Goal: Task Accomplishment & Management: Manage account settings

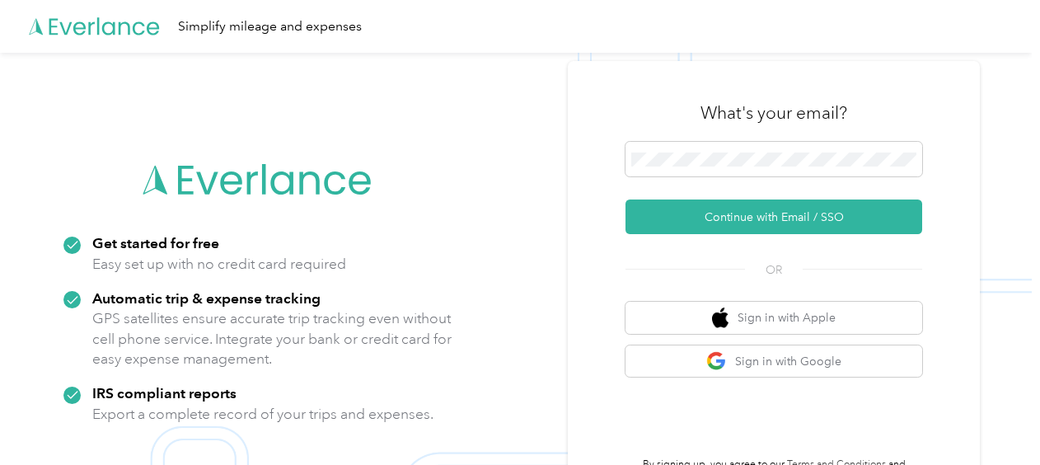
click at [680, 139] on div "What's your email?" at bounding box center [773, 113] width 297 height 58
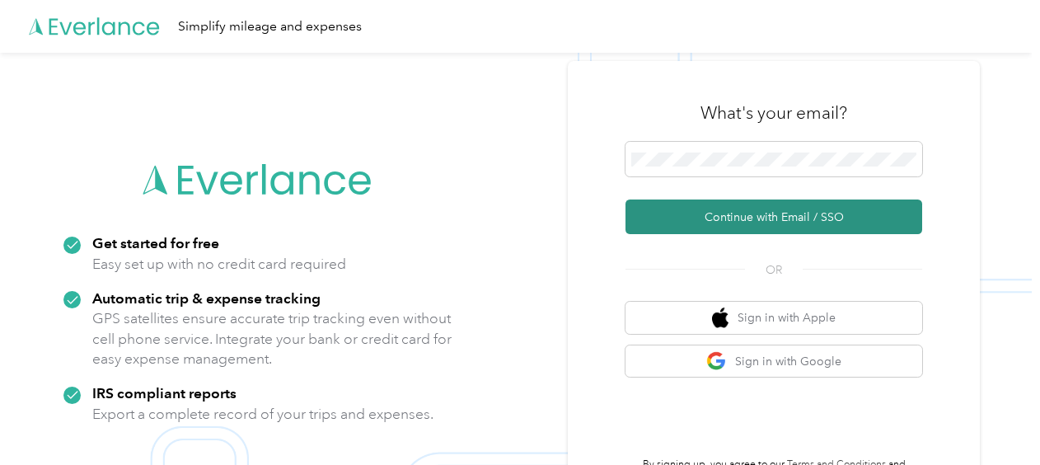
click at [733, 214] on button "Continue with Email / SSO" at bounding box center [773, 216] width 297 height 35
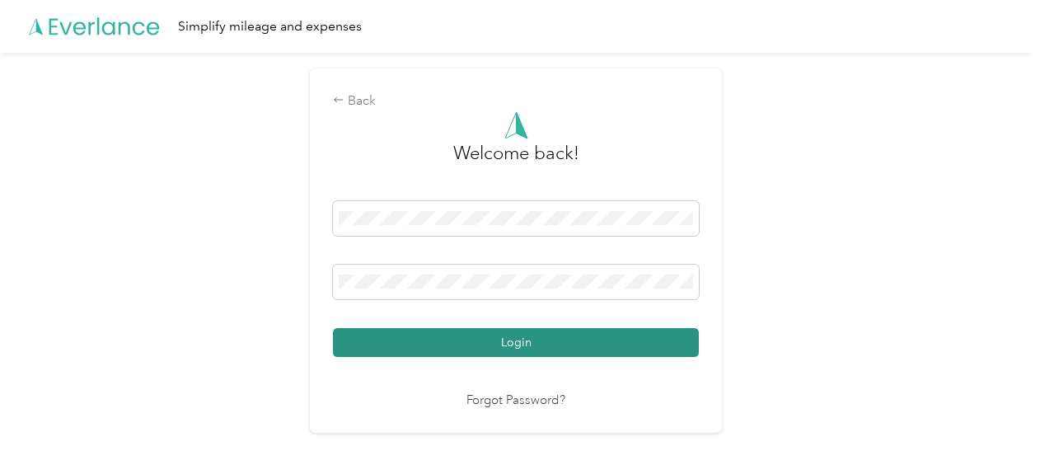
click at [454, 351] on button "Login" at bounding box center [516, 342] width 366 height 29
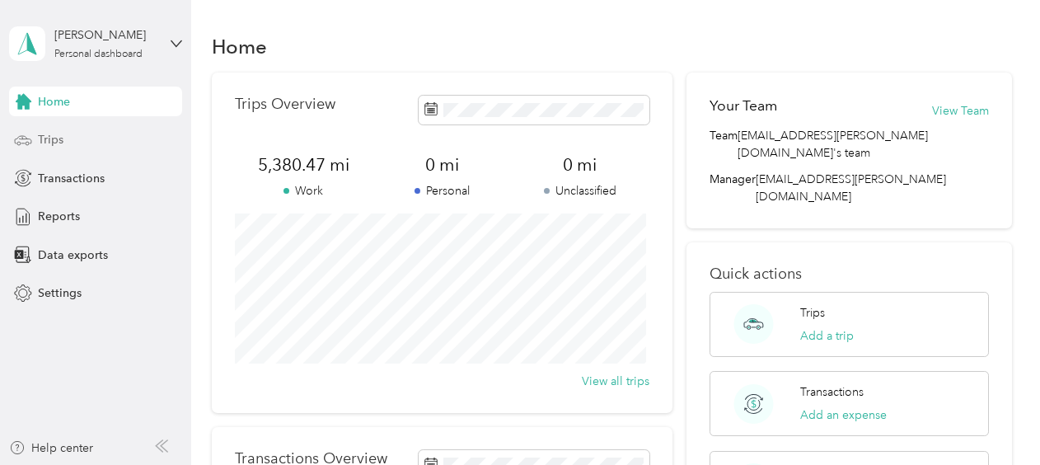
click at [52, 134] on span "Trips" at bounding box center [51, 139] width 26 height 17
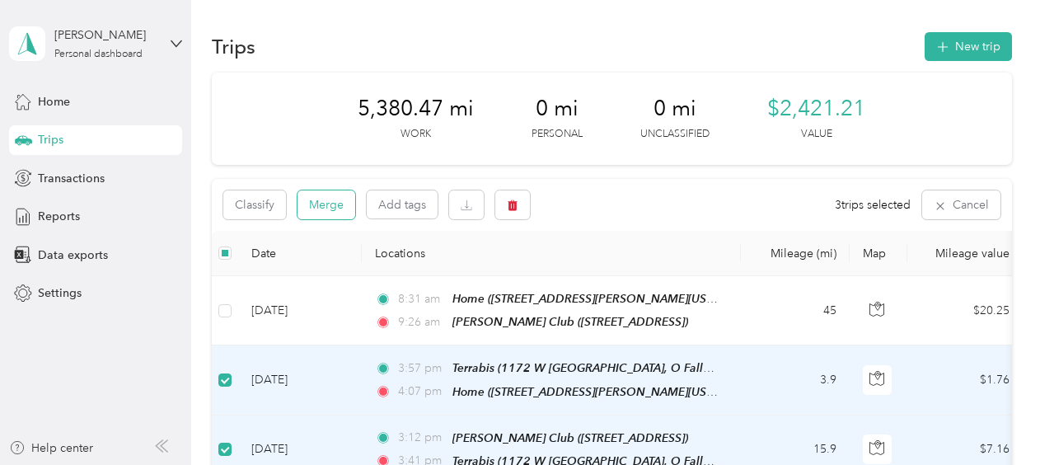
click at [330, 204] on button "Merge" at bounding box center [326, 204] width 58 height 29
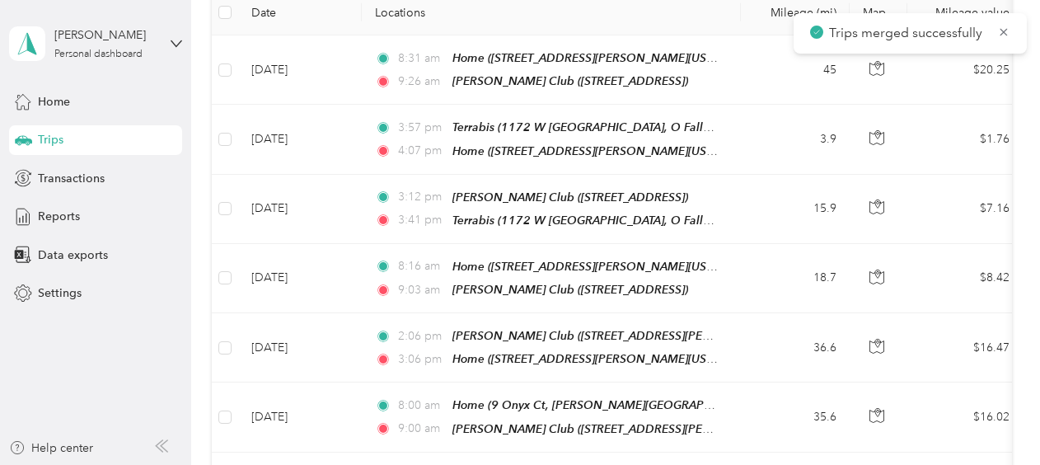
scroll to position [247, 0]
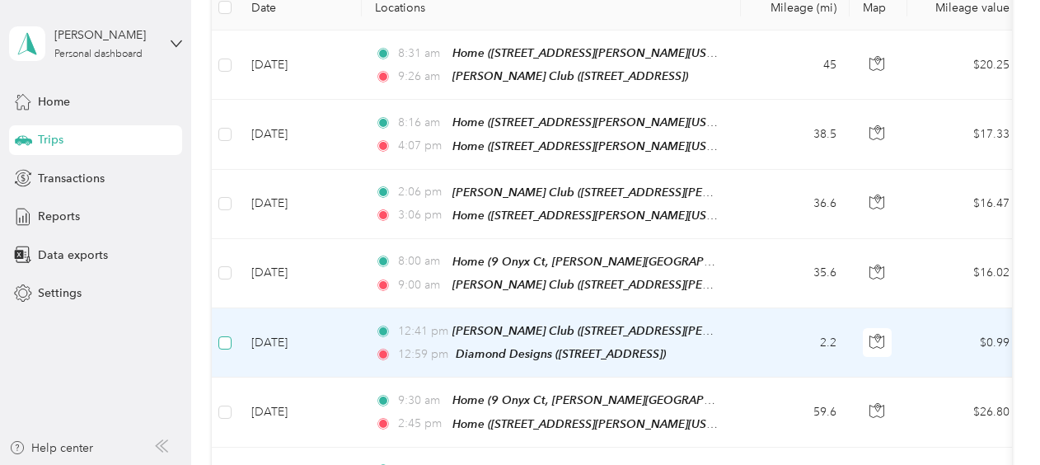
click at [227, 334] on label at bounding box center [224, 343] width 13 height 18
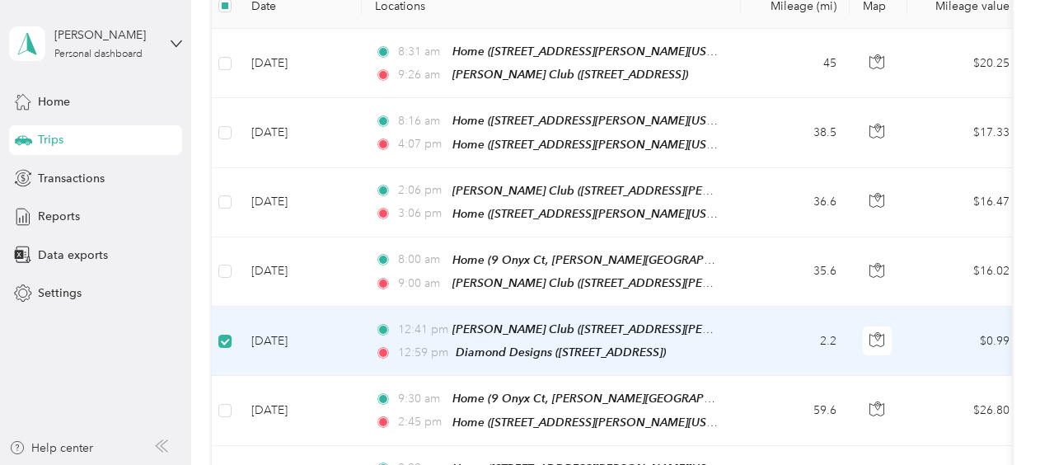
scroll to position [246, 0]
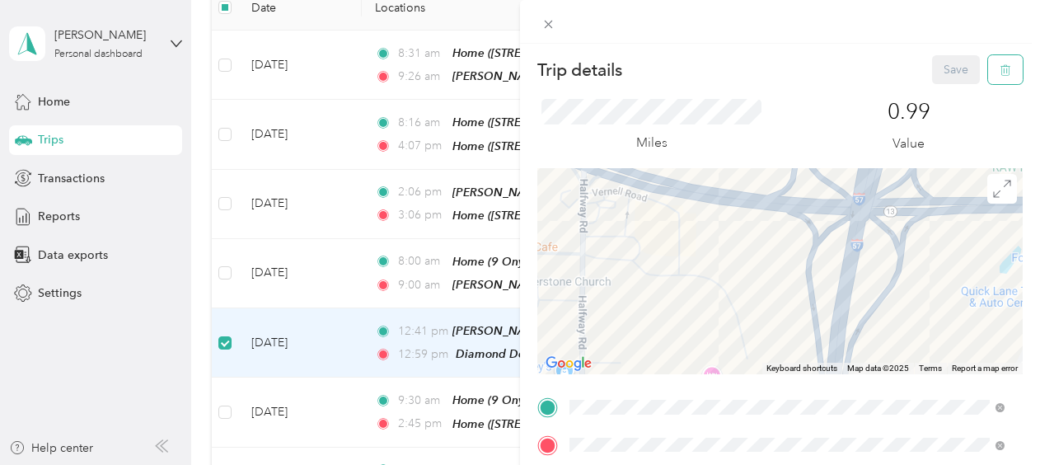
click at [988, 71] on button "button" at bounding box center [1005, 69] width 35 height 29
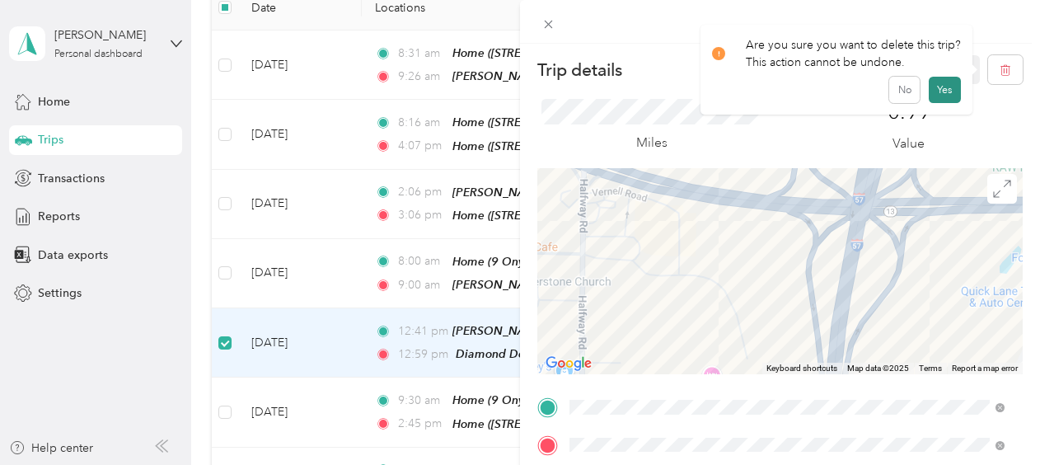
click at [945, 89] on button "Yes" at bounding box center [945, 90] width 32 height 26
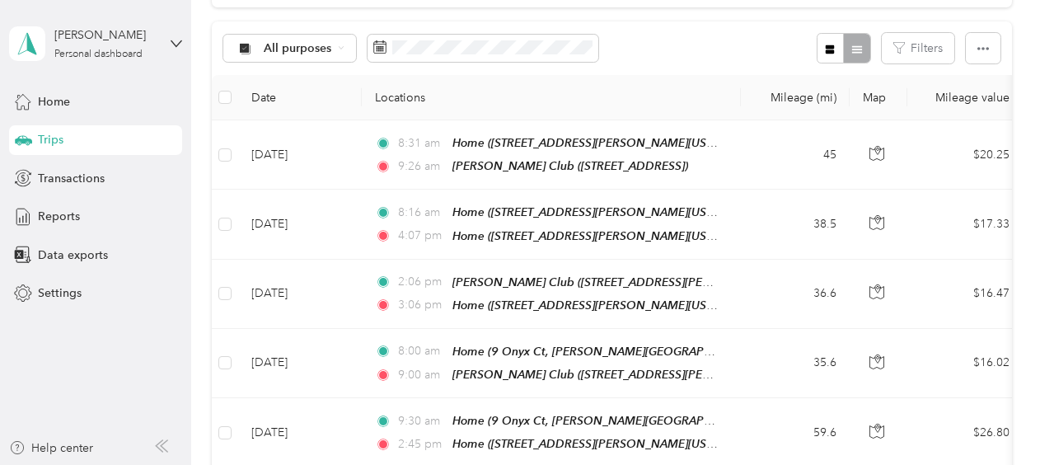
scroll to position [165, 0]
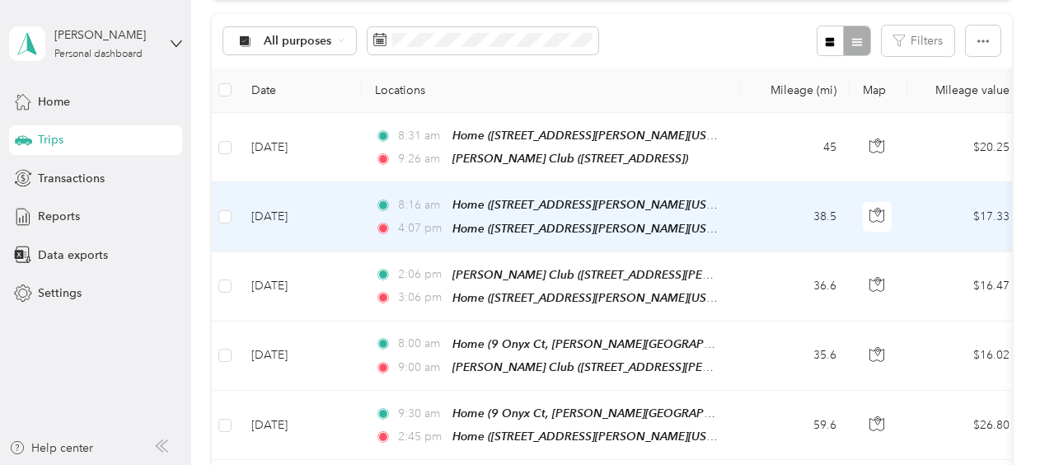
click at [338, 218] on td "[DATE]" at bounding box center [300, 216] width 124 height 69
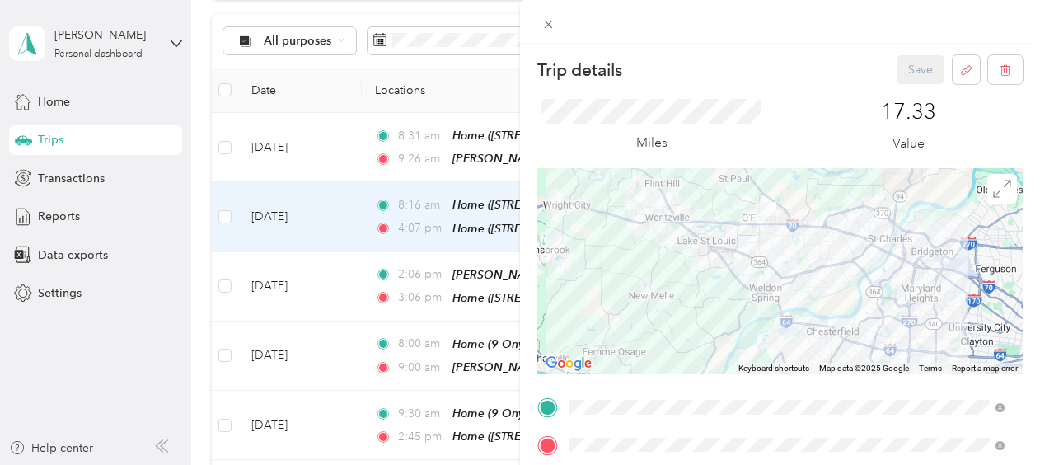
click at [336, 275] on div "Trip details Save This trip cannot be edited because it is either under review,…" at bounding box center [520, 232] width 1040 height 465
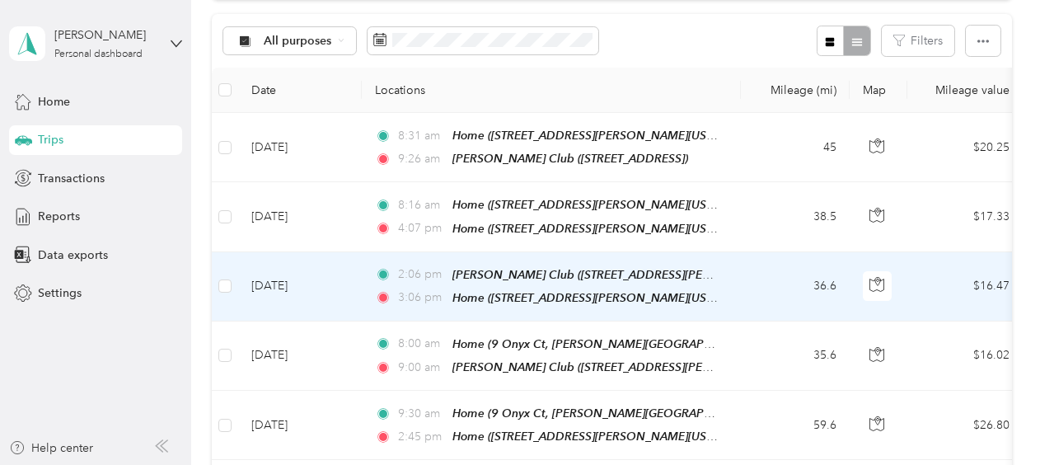
click at [351, 272] on td "[DATE]" at bounding box center [300, 286] width 124 height 69
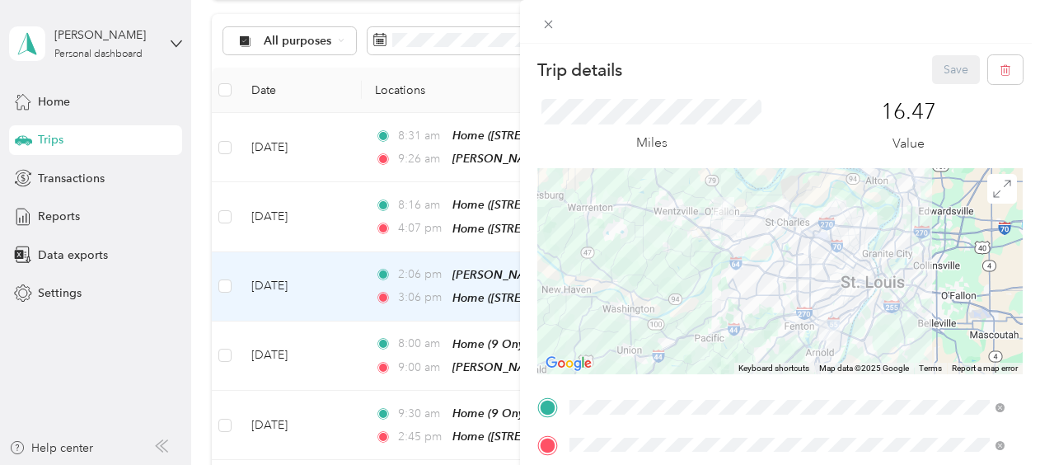
click at [347, 265] on div "Trip details Save This trip cannot be edited because it is either under review,…" at bounding box center [520, 232] width 1040 height 465
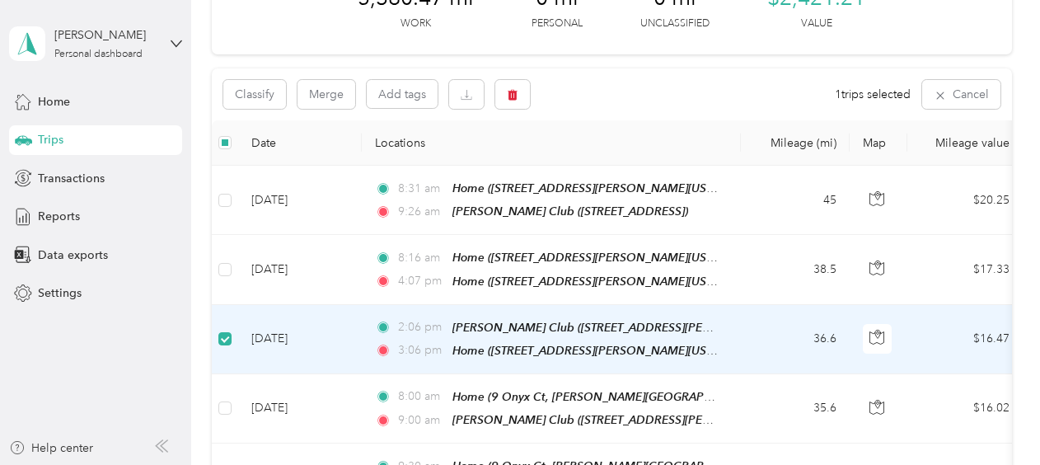
scroll to position [165, 0]
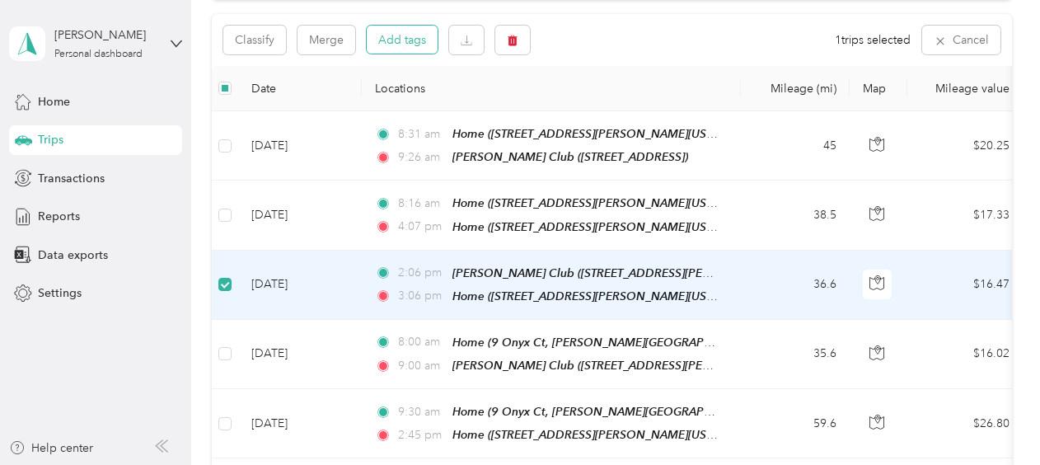
click at [392, 42] on button "Add tags" at bounding box center [402, 40] width 71 height 28
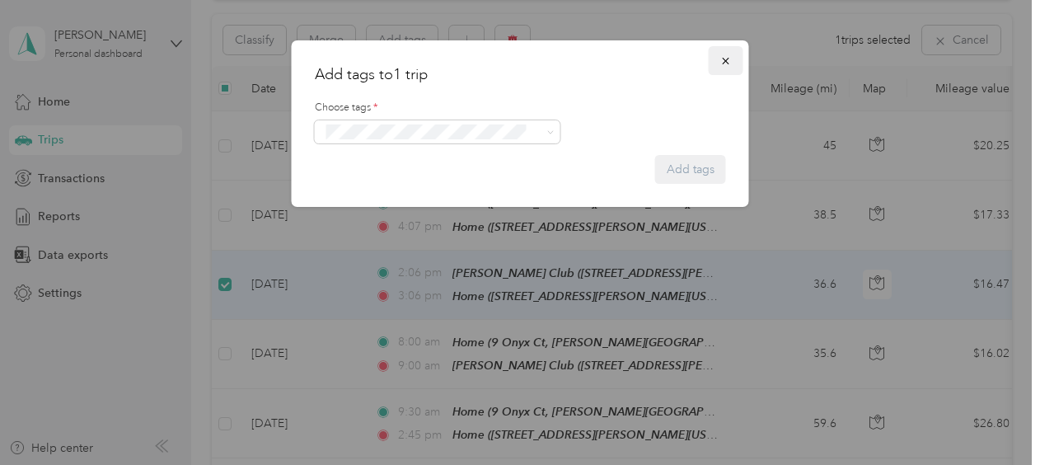
click at [728, 59] on icon "button" at bounding box center [726, 61] width 12 height 12
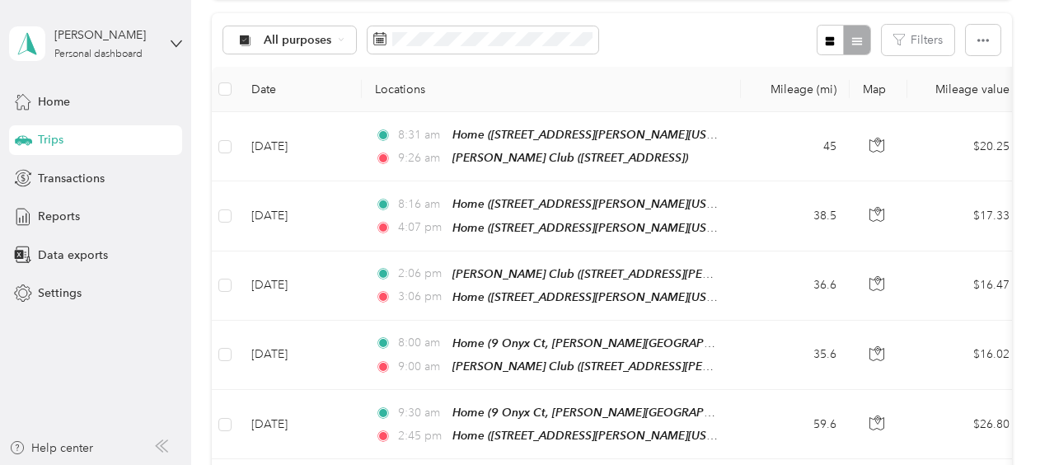
scroll to position [0, 0]
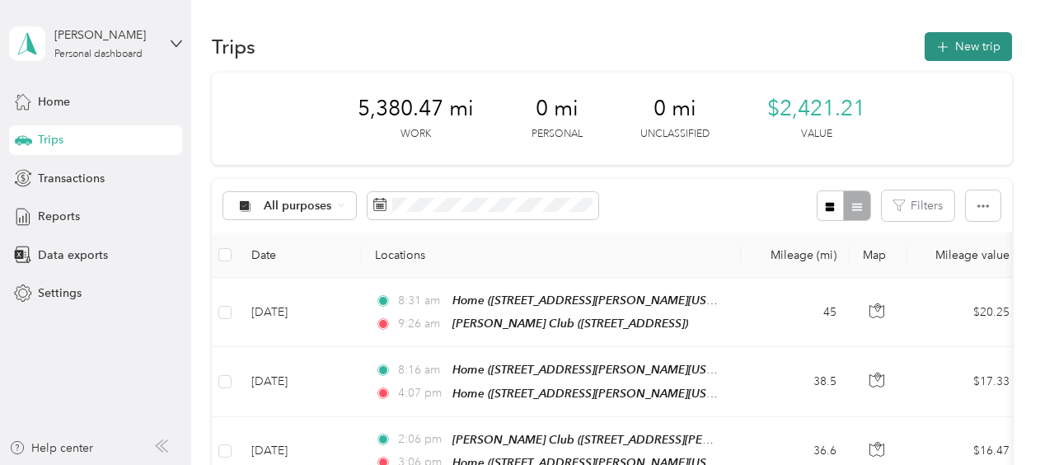
click at [969, 45] on button "New trip" at bounding box center [968, 46] width 87 height 29
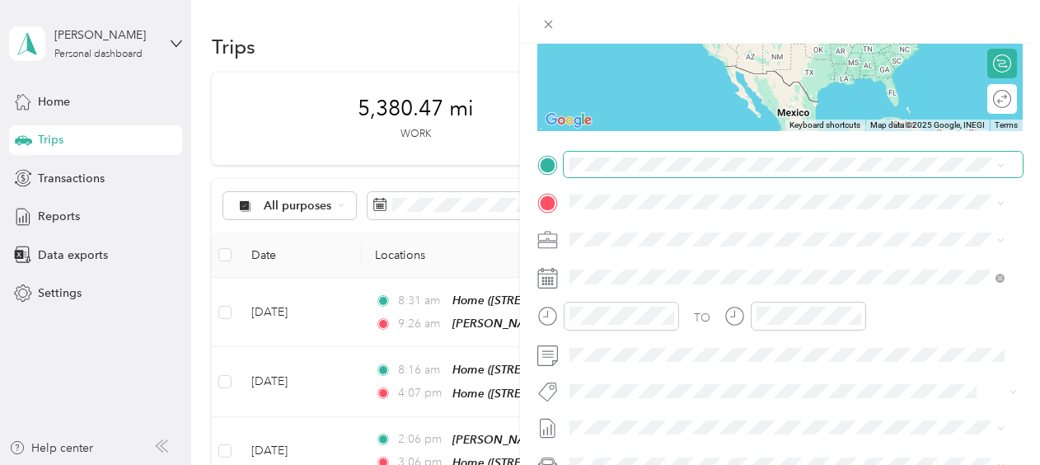
scroll to position [247, 0]
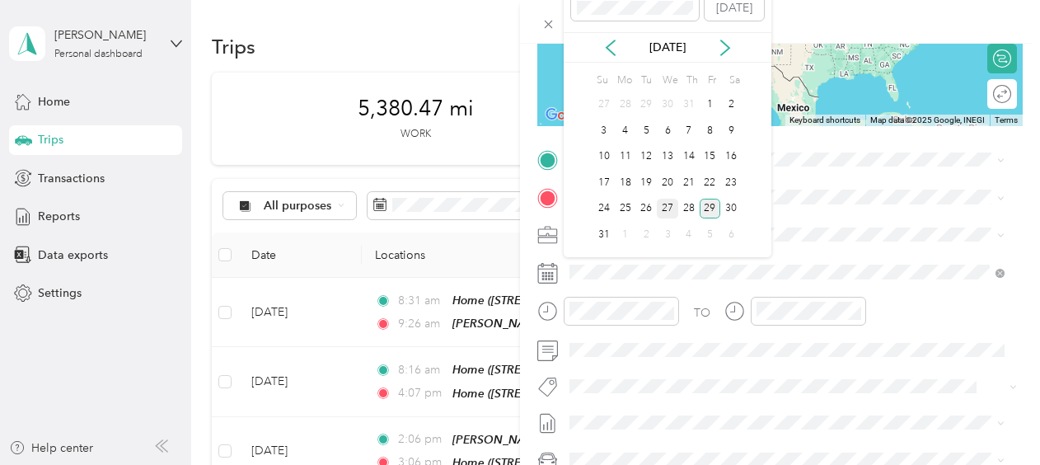
click at [669, 206] on div "27" at bounding box center [667, 209] width 21 height 21
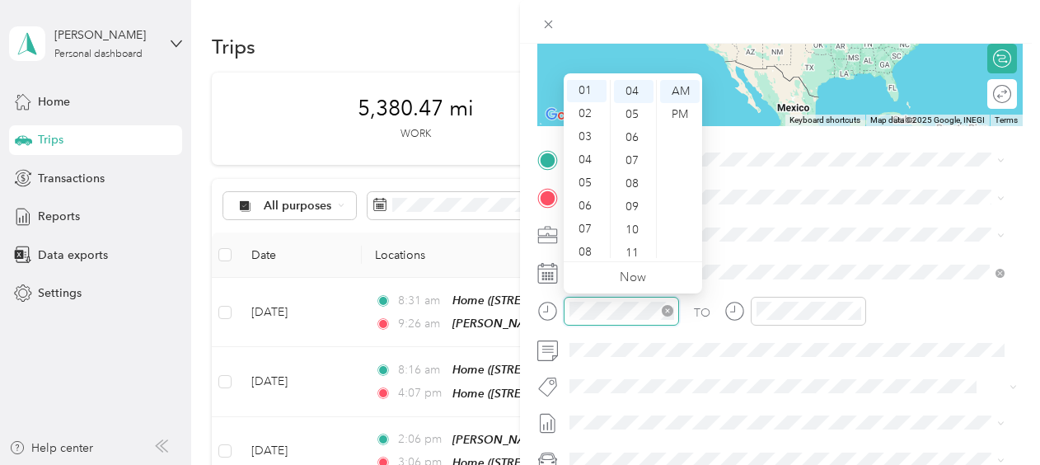
scroll to position [23, 0]
click at [580, 254] on div "08" at bounding box center [587, 252] width 40 height 23
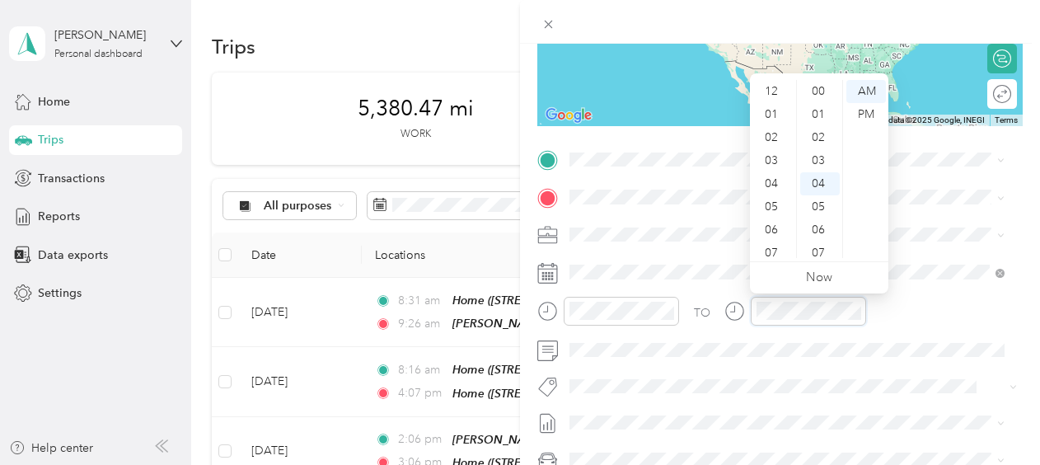
scroll to position [99, 0]
click at [775, 199] on div "09" at bounding box center [773, 200] width 40 height 23
click at [668, 77] on div at bounding box center [779, 23] width 485 height 206
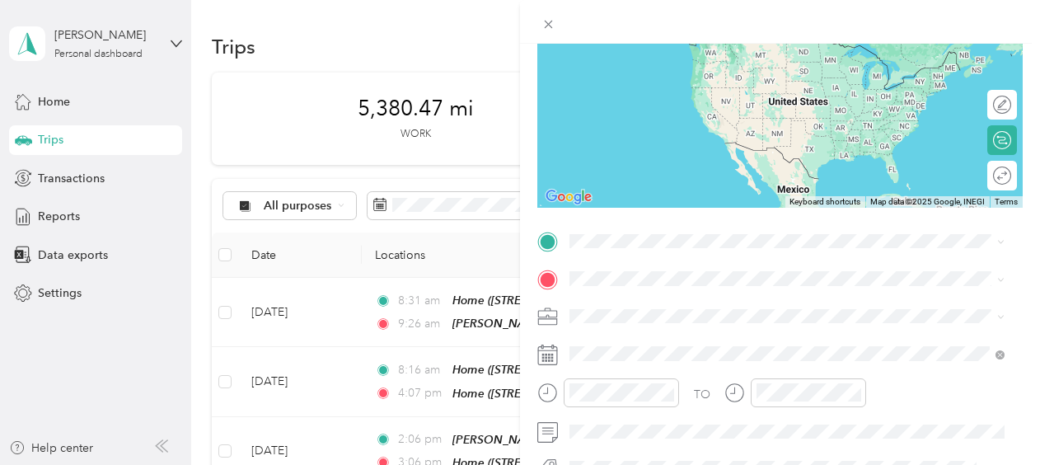
scroll to position [82, 0]
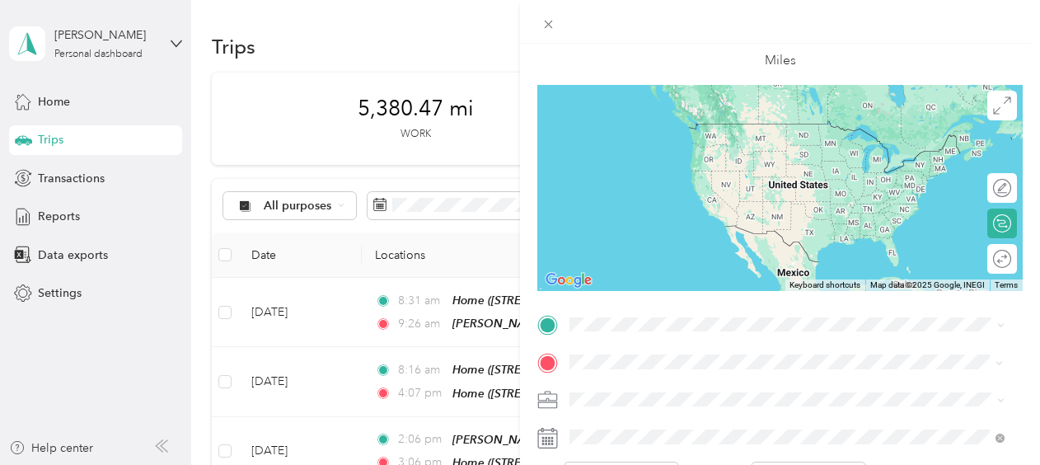
click at [750, 251] on span "[STREET_ADDRESS][PERSON_NAME]" at bounding box center [699, 255] width 196 height 14
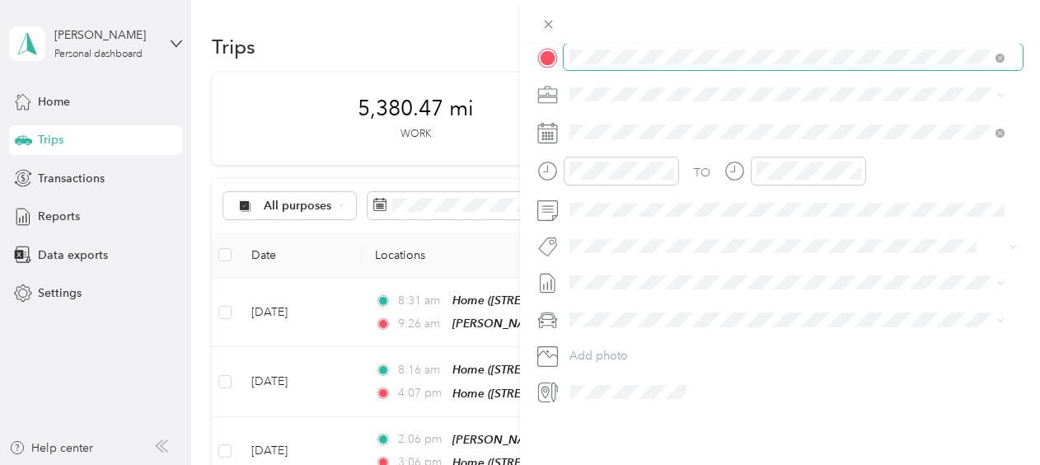
scroll to position [0, 0]
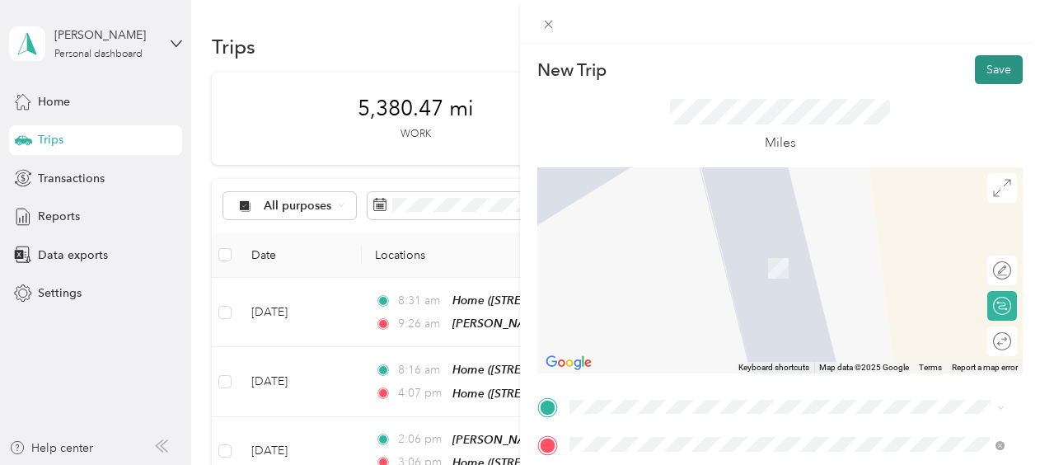
click at [975, 75] on button "Save" at bounding box center [999, 69] width 48 height 29
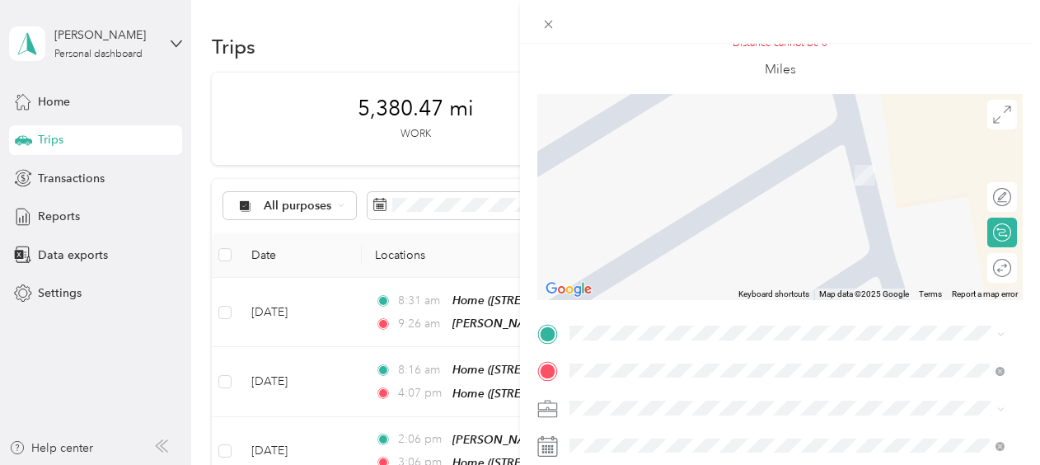
scroll to position [165, 0]
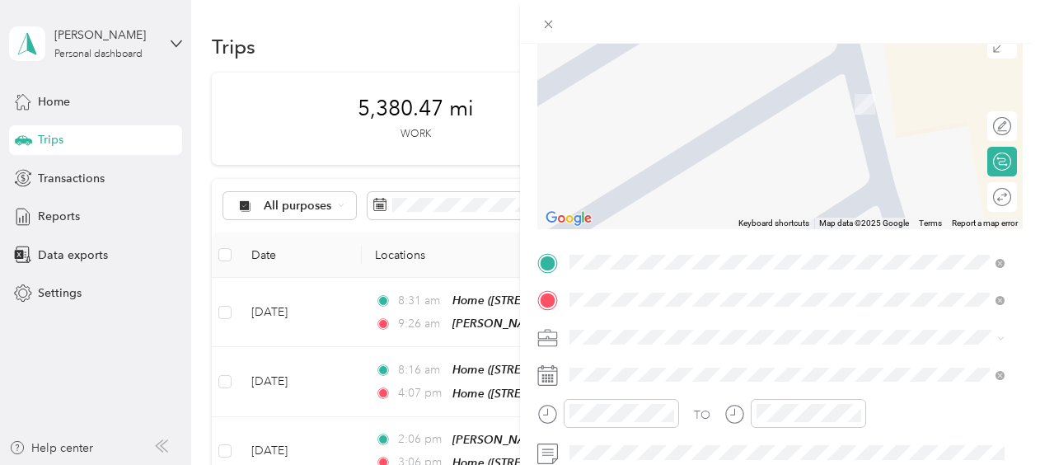
click at [677, 70] on span "9 Onyx Court [PERSON_NAME], [US_STATE][GEOGRAPHIC_DATA], [GEOGRAPHIC_DATA]" at bounding box center [800, 76] width 398 height 44
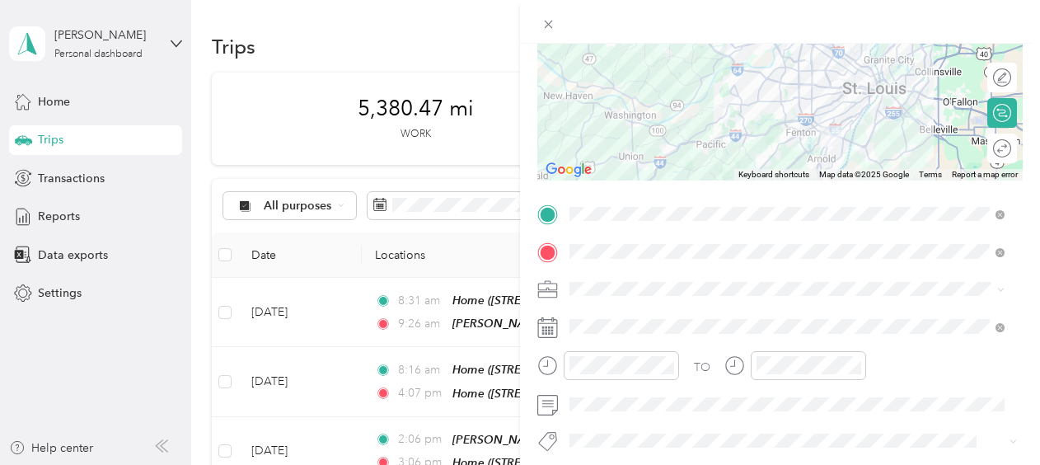
scroll to position [0, 0]
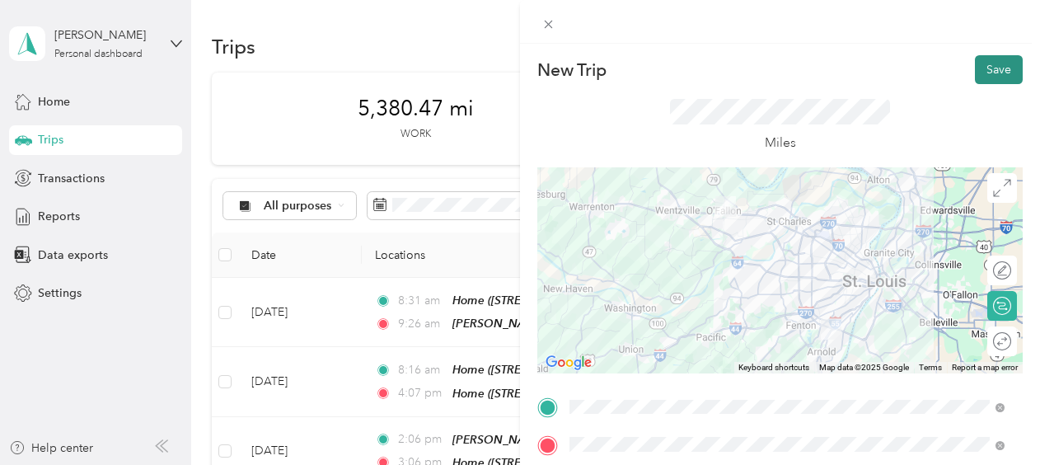
click at [986, 74] on button "Save" at bounding box center [999, 69] width 48 height 29
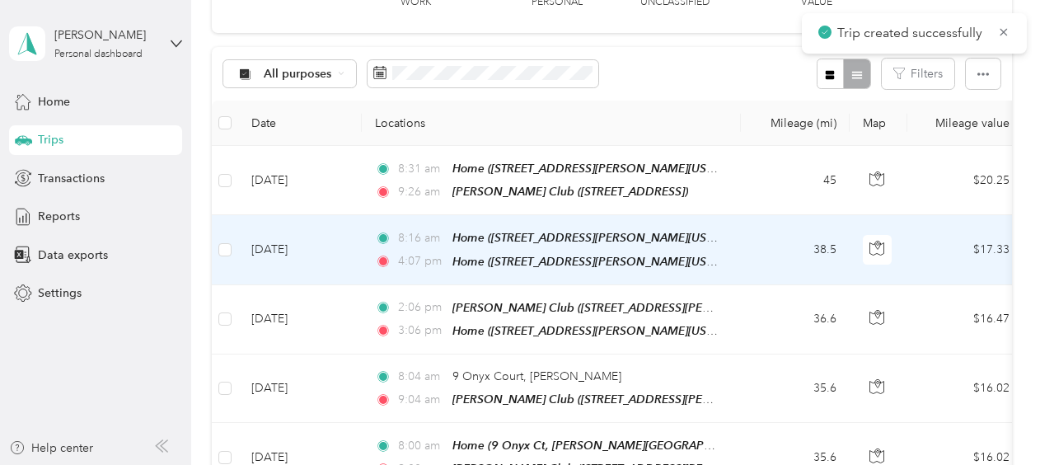
scroll to position [247, 0]
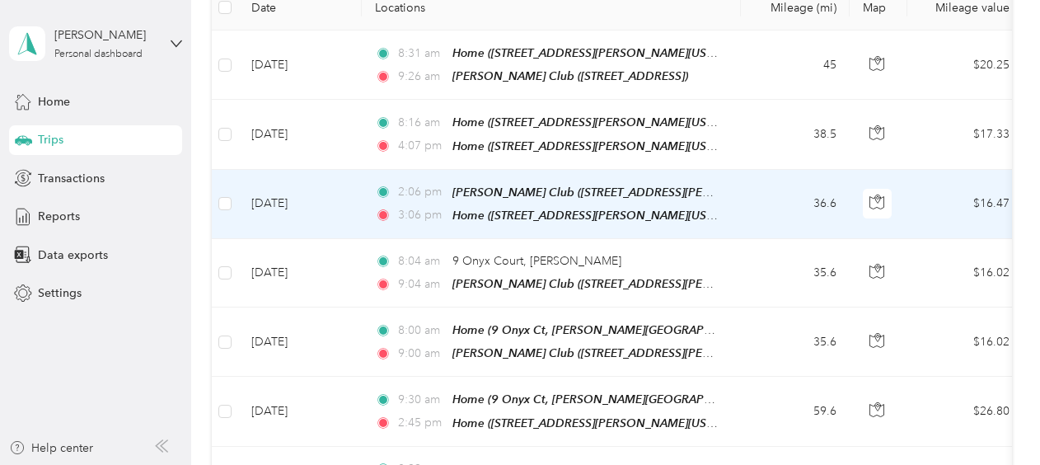
click at [224, 188] on td at bounding box center [225, 204] width 26 height 69
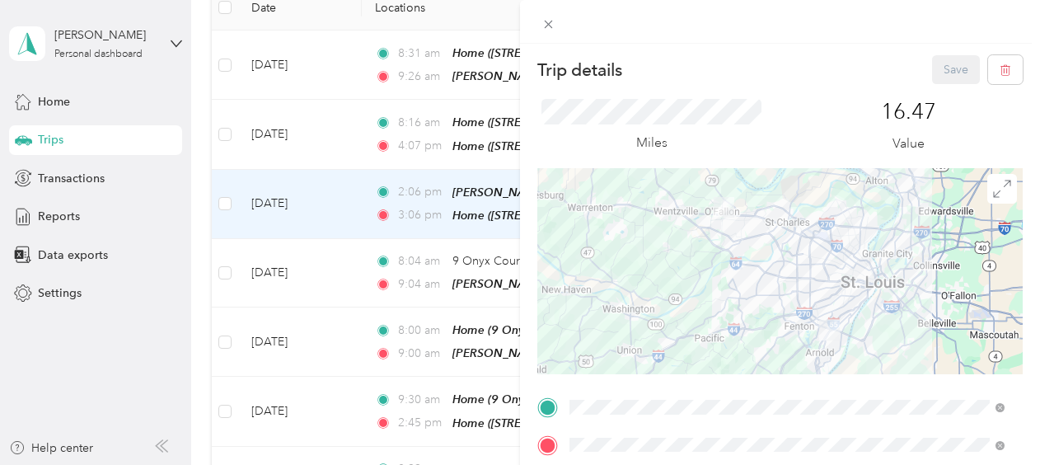
click at [227, 267] on div "Trip details Save This trip cannot be edited because it is either under review,…" at bounding box center [520, 232] width 1040 height 465
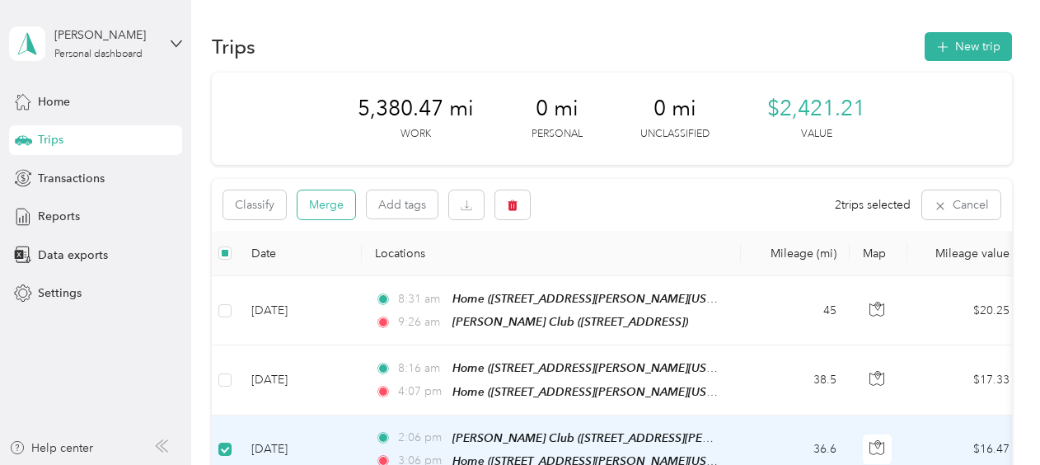
click at [340, 202] on button "Merge" at bounding box center [326, 204] width 58 height 29
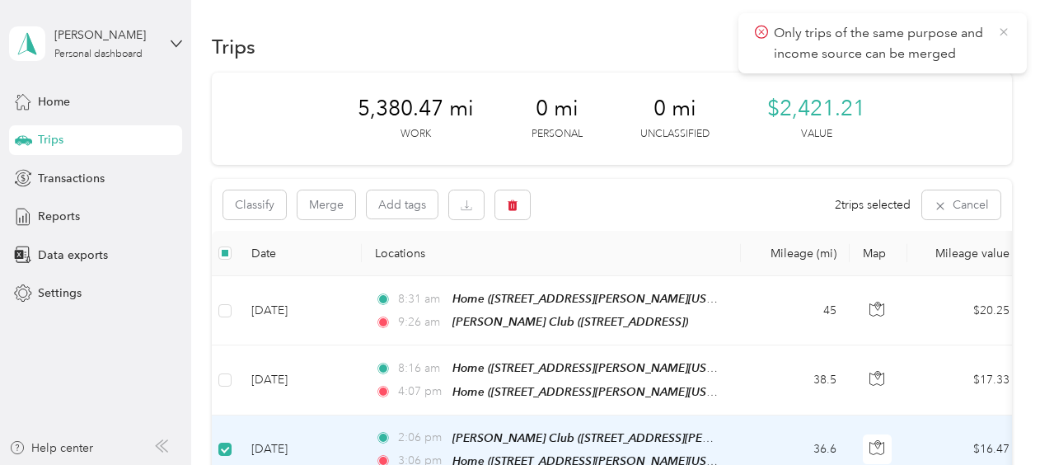
click at [1002, 29] on icon at bounding box center [1003, 32] width 13 height 15
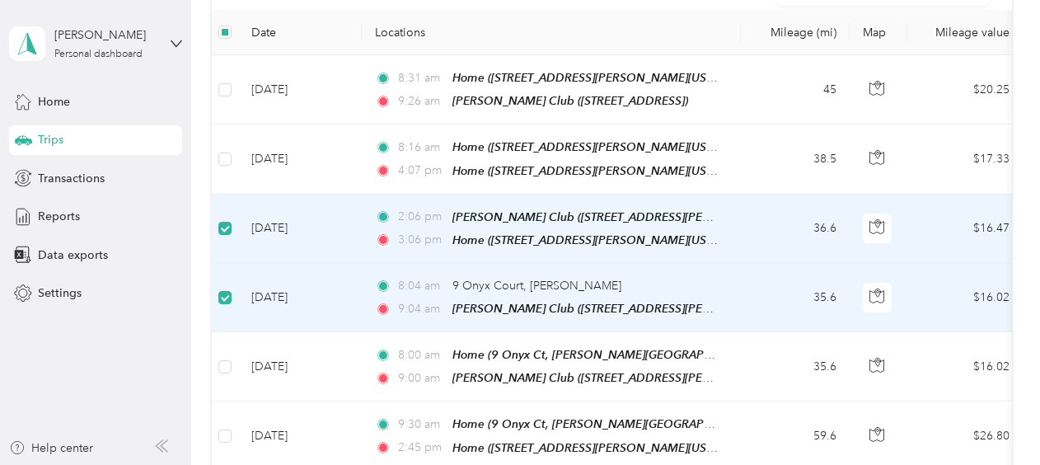
scroll to position [247, 0]
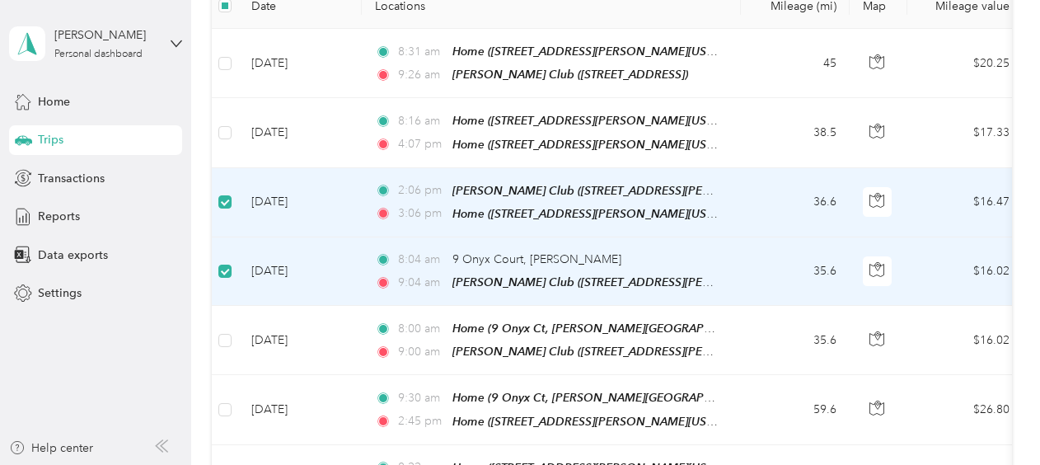
click at [336, 251] on td "[DATE]" at bounding box center [300, 271] width 124 height 68
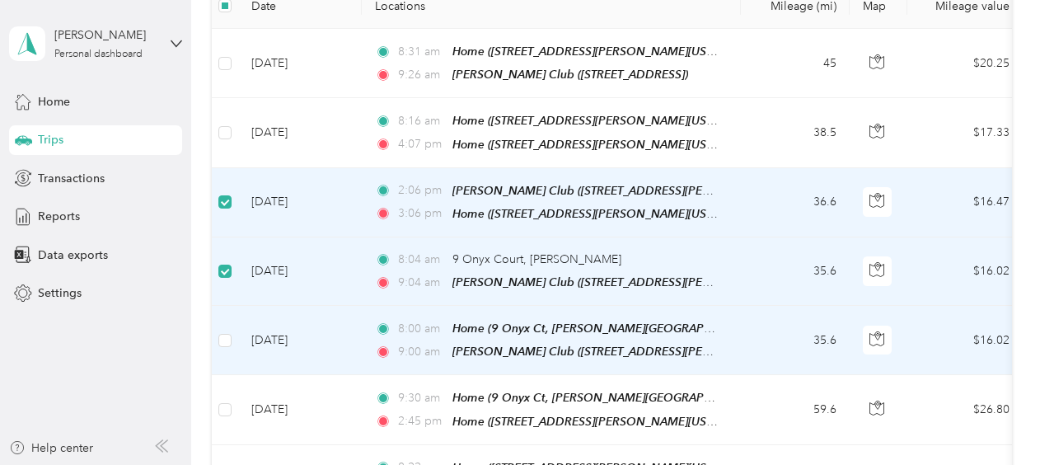
click at [348, 323] on td "[DATE]" at bounding box center [300, 340] width 124 height 69
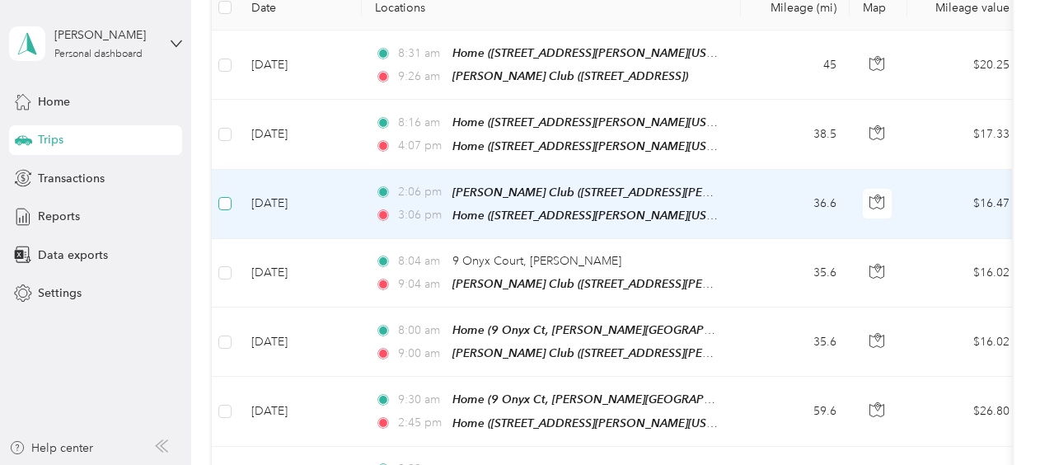
scroll to position [248, 0]
click at [353, 180] on td "[DATE]" at bounding box center [300, 203] width 124 height 69
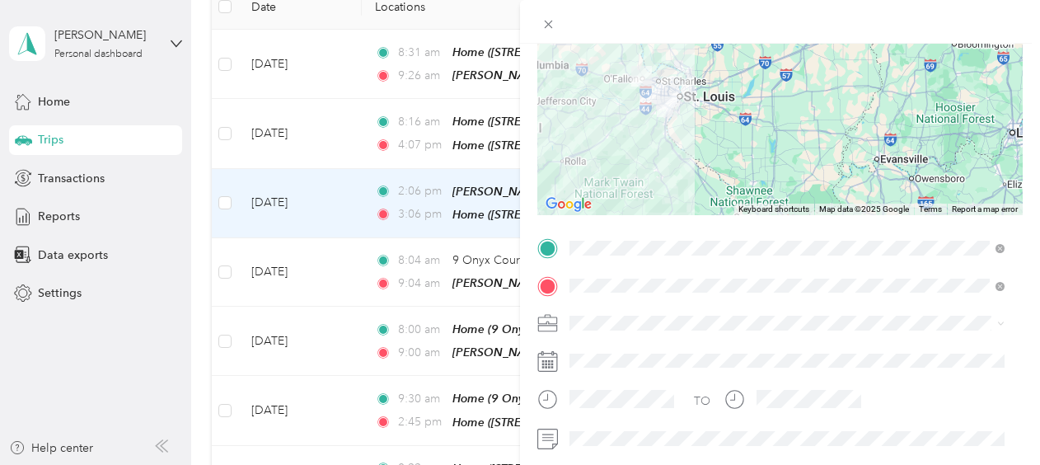
scroll to position [165, 0]
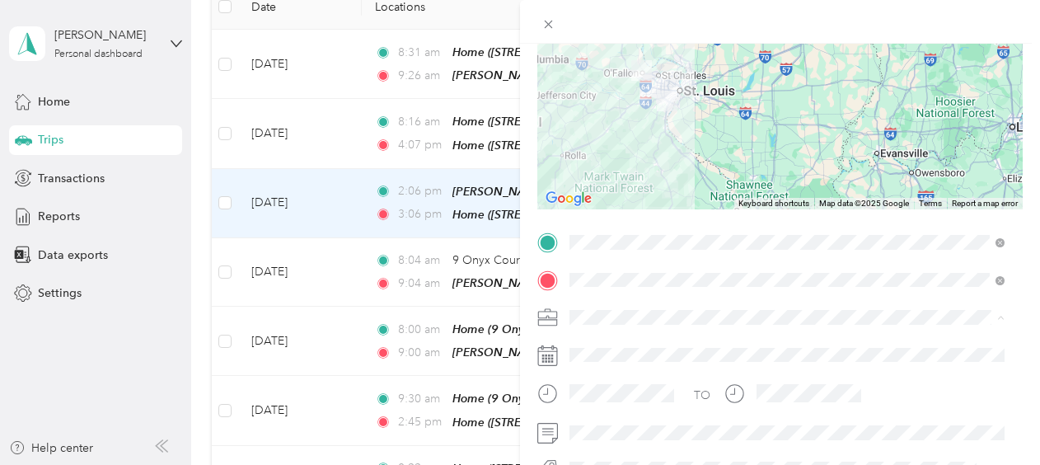
click at [600, 341] on span "[PERSON_NAME]" at bounding box center [620, 346] width 91 height 14
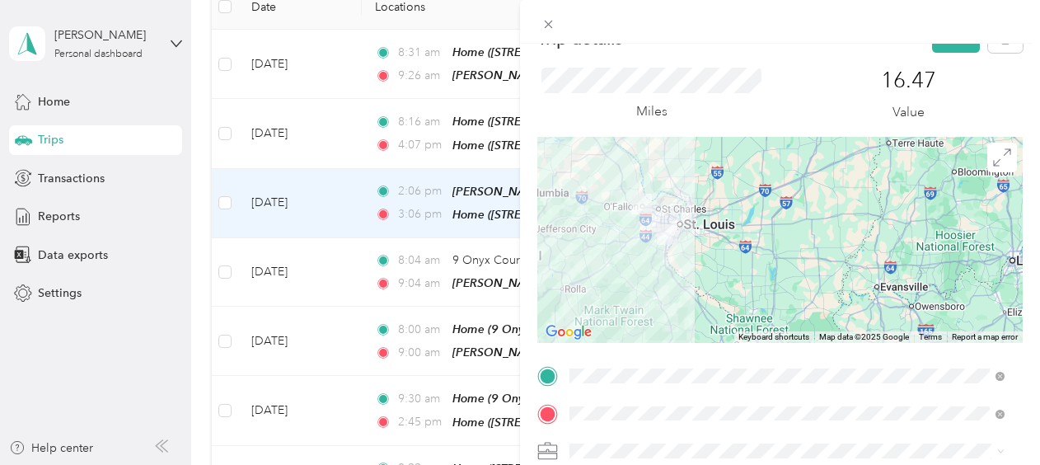
scroll to position [0, 0]
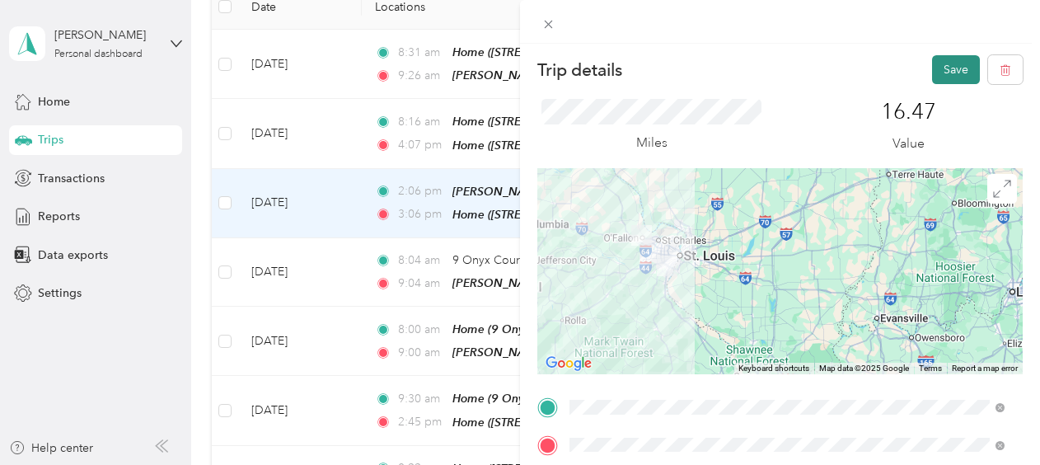
click at [934, 61] on button "Save" at bounding box center [956, 69] width 48 height 29
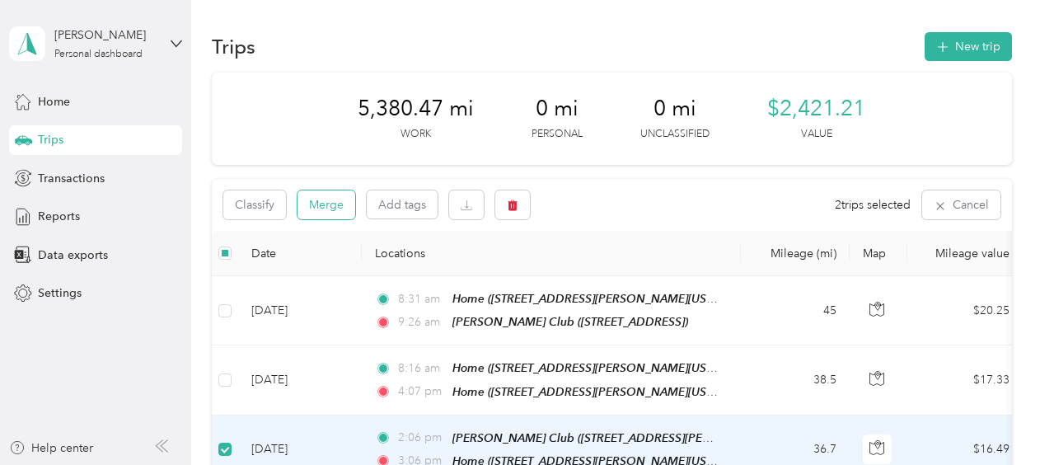
click at [334, 198] on button "Merge" at bounding box center [326, 204] width 58 height 29
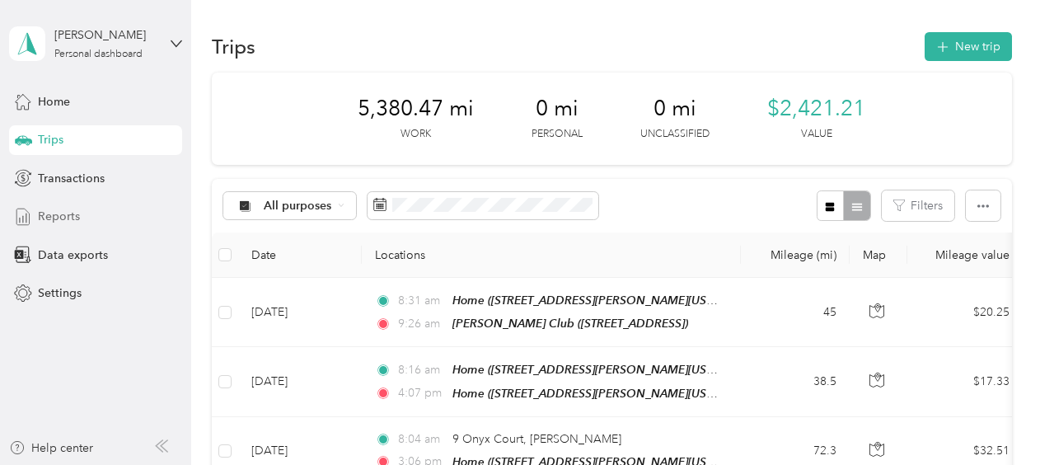
click at [59, 216] on span "Reports" at bounding box center [59, 216] width 42 height 17
